Goal: Information Seeking & Learning: Learn about a topic

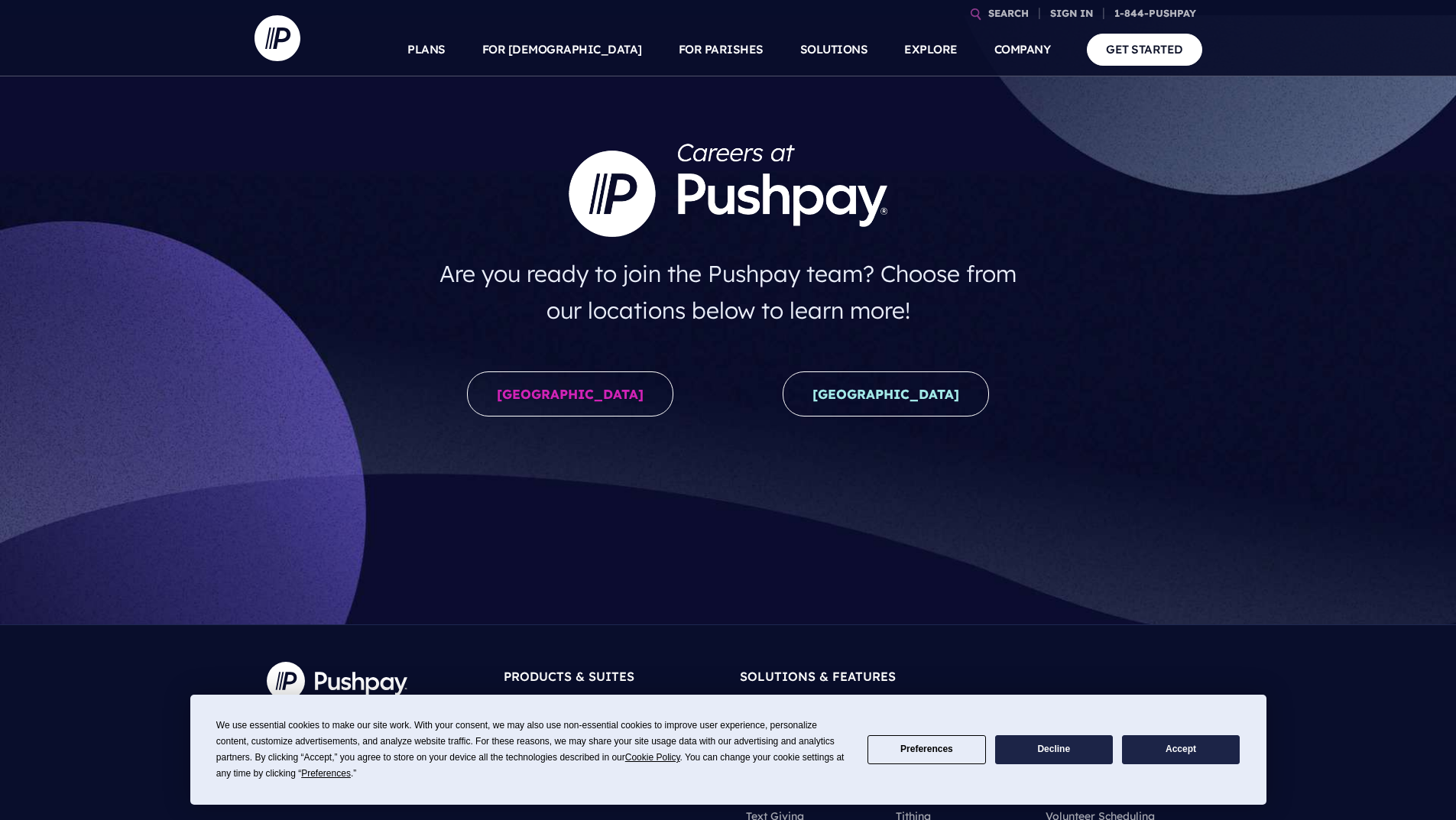
scroll to position [153, 0]
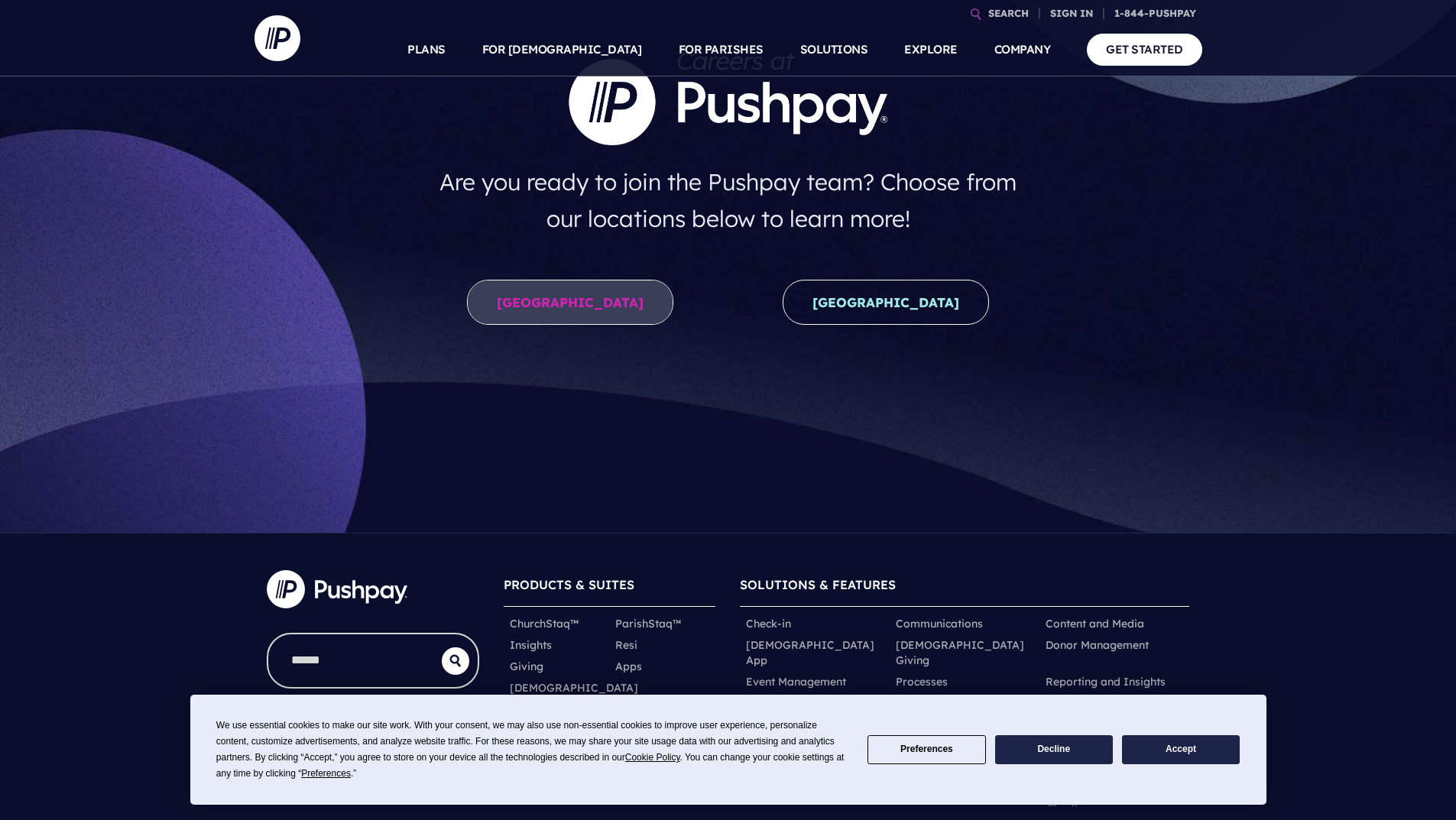
click at [601, 291] on link "[GEOGRAPHIC_DATA]" at bounding box center [570, 302] width 206 height 45
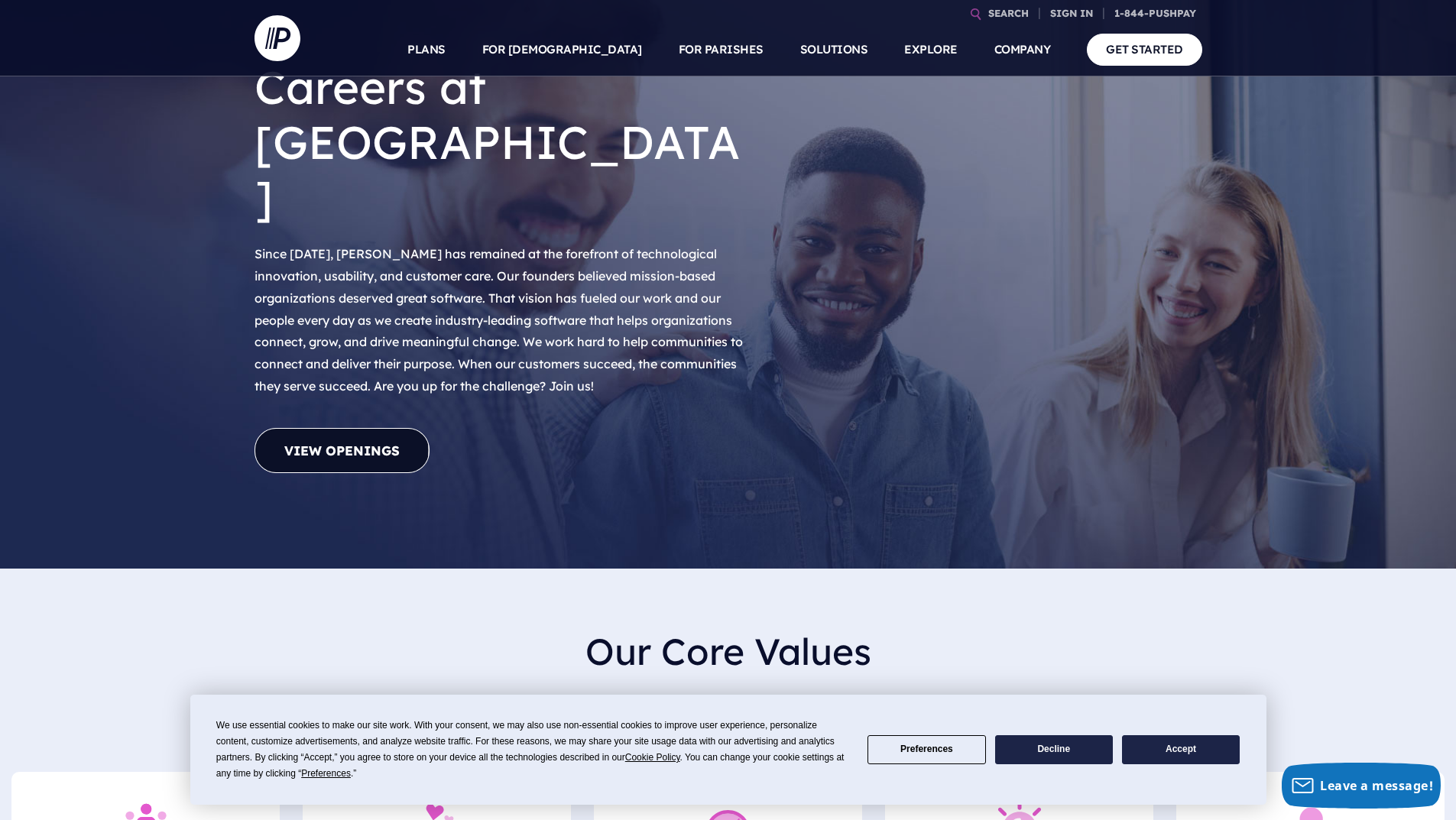
click at [320, 428] on link "View Openings" at bounding box center [342, 450] width 175 height 45
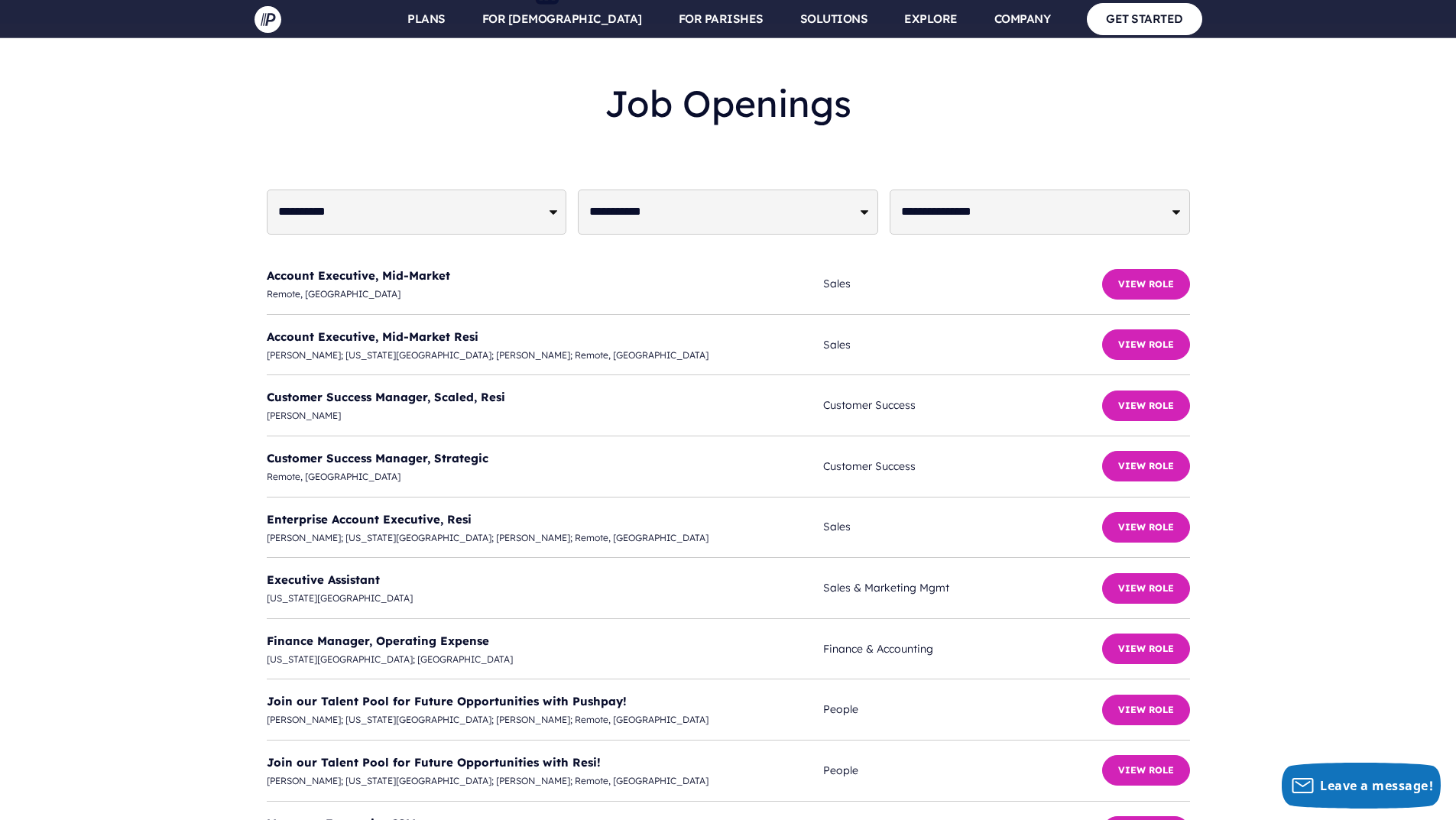
scroll to position [3714, 0]
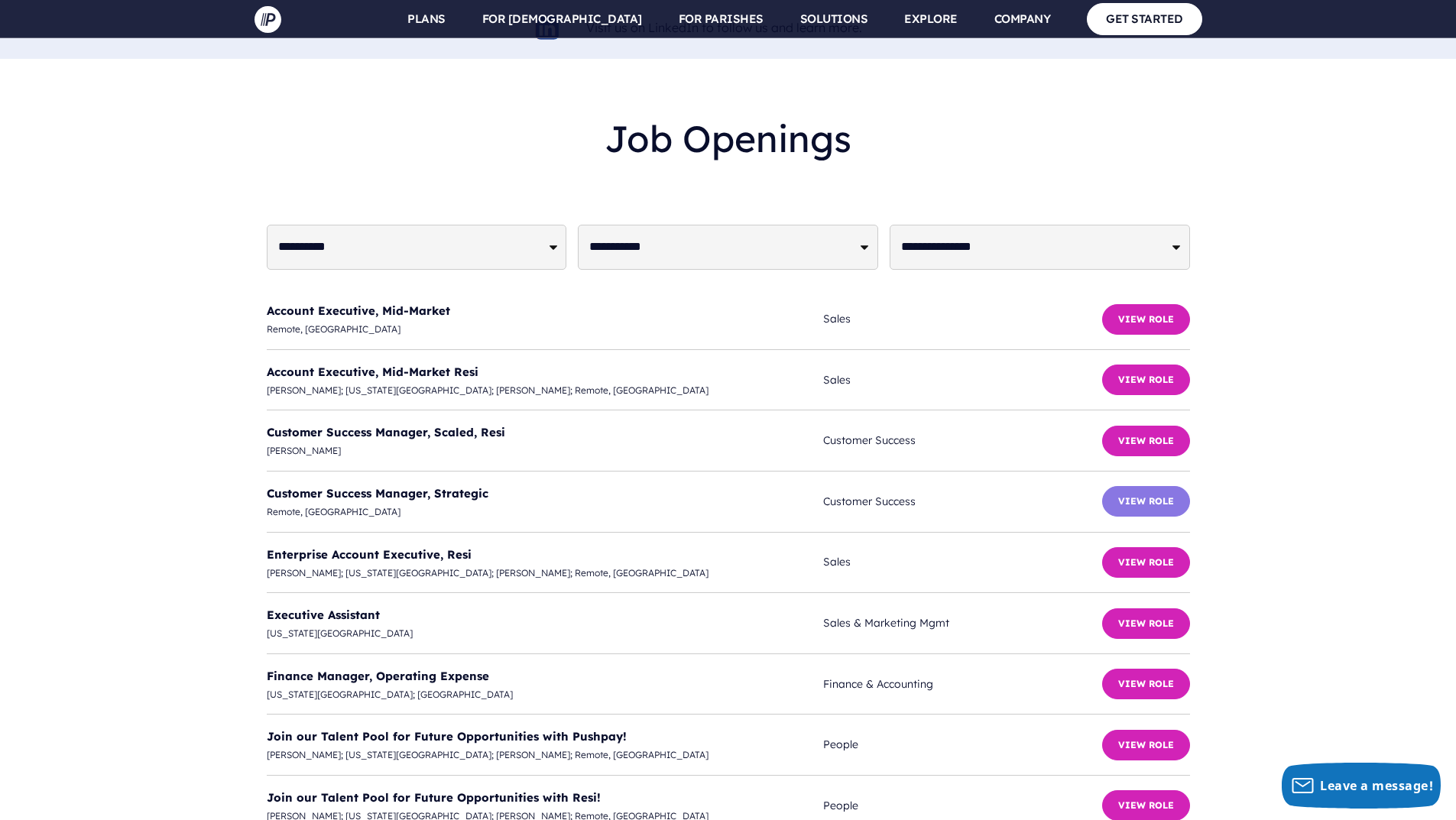
click at [1133, 486] on button "View Role" at bounding box center [1146, 501] width 88 height 31
click at [363, 303] on link "Account Executive, Mid-Market" at bounding box center [358, 310] width 183 height 14
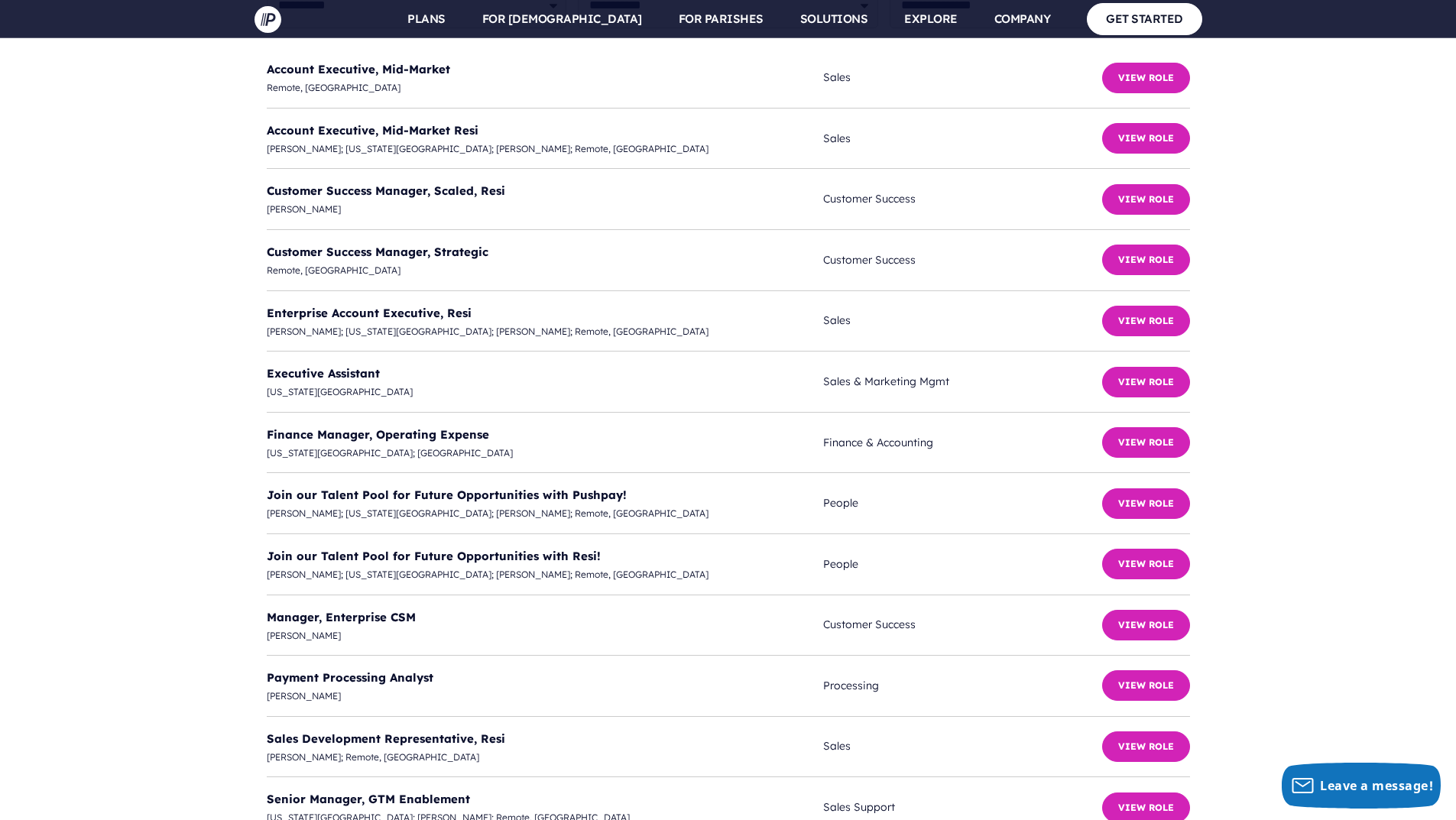
scroll to position [4019, 0]
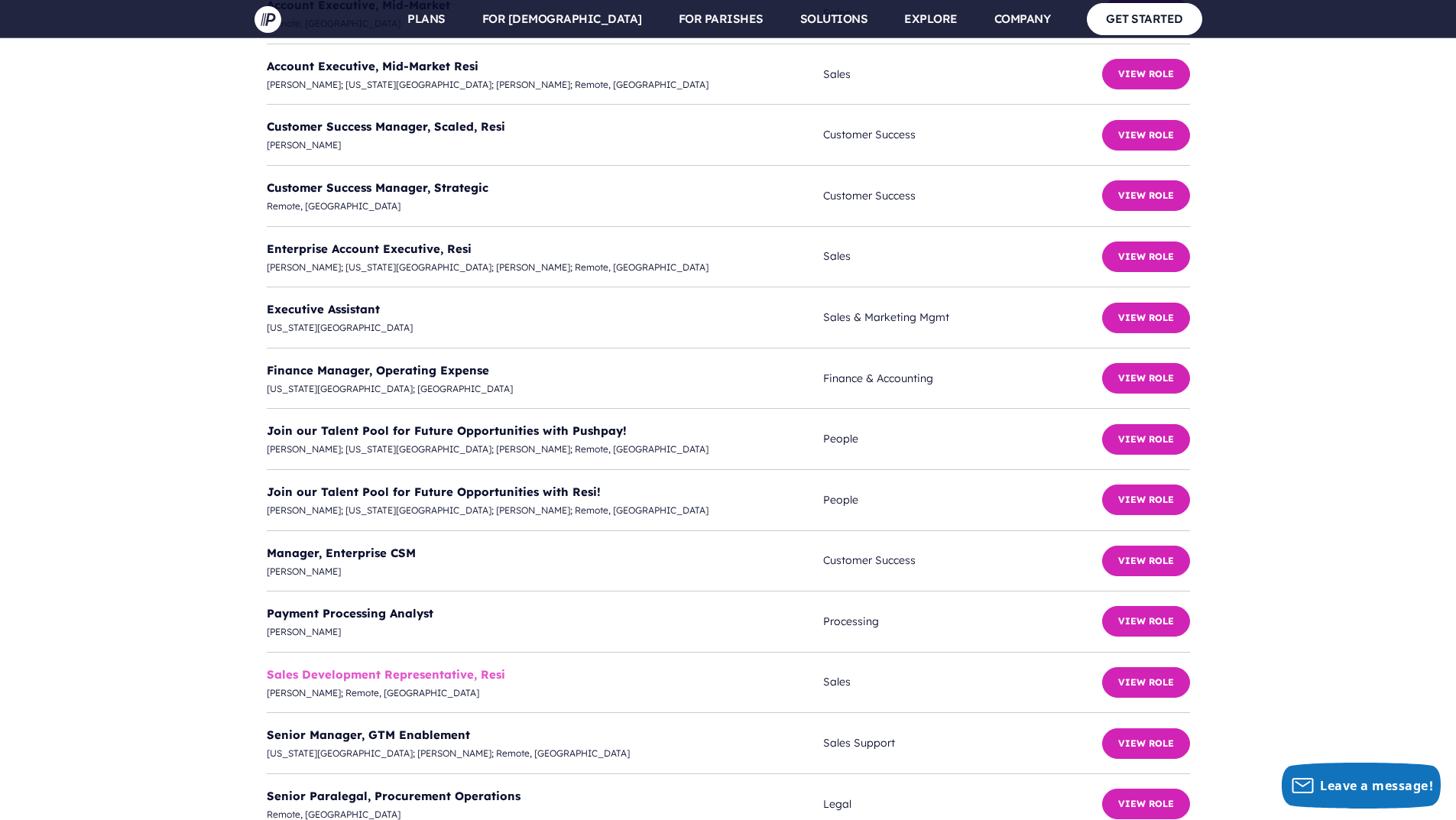
click at [441, 667] on link "Sales Development Representative, Resi" at bounding box center [385, 673] width 238 height 14
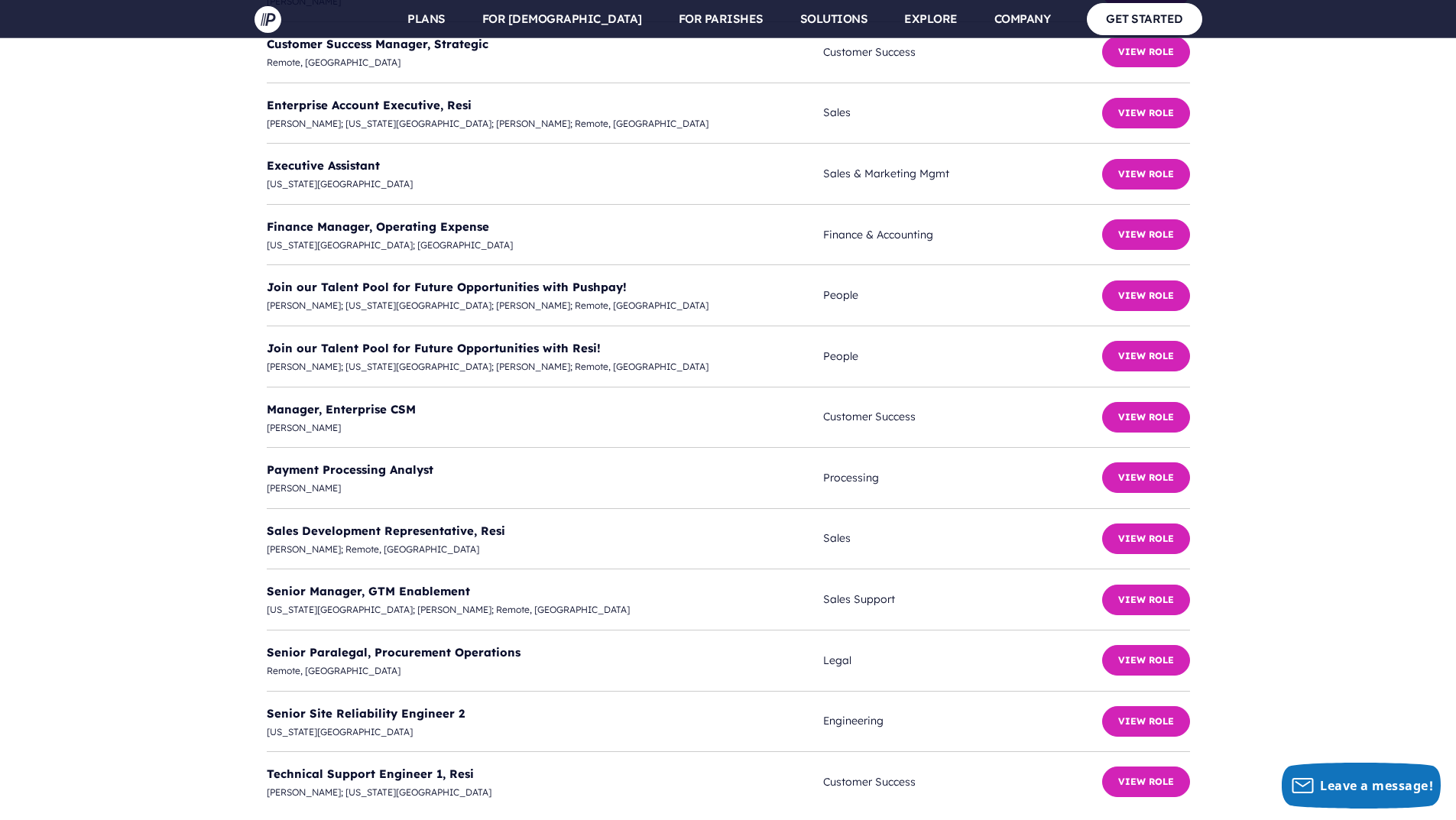
scroll to position [4172, 0]
